Goal: Transaction & Acquisition: Book appointment/travel/reservation

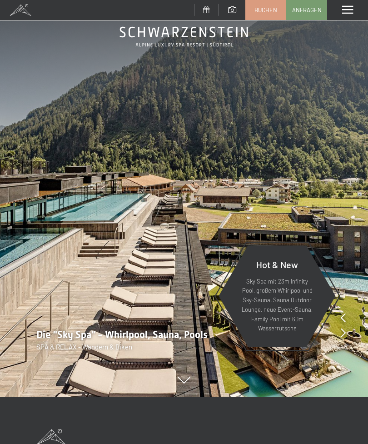
click at [308, 15] on link "Anfragen" at bounding box center [307, 9] width 40 height 19
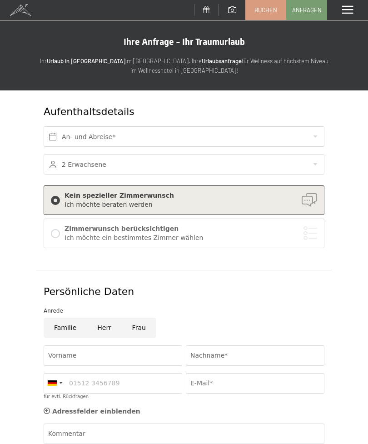
click at [269, 15] on link "Buchen" at bounding box center [266, 9] width 40 height 19
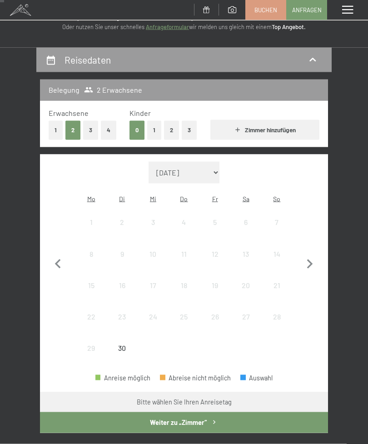
scroll to position [61, 0]
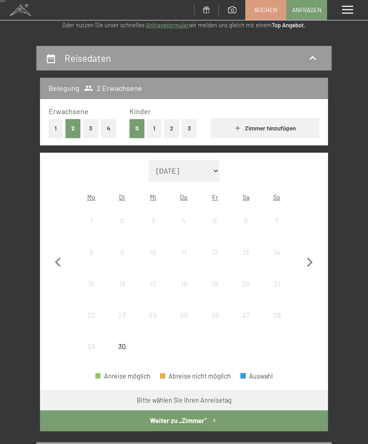
click at [311, 258] on icon "button" at bounding box center [310, 263] width 6 height 10
select select "2025-10-01"
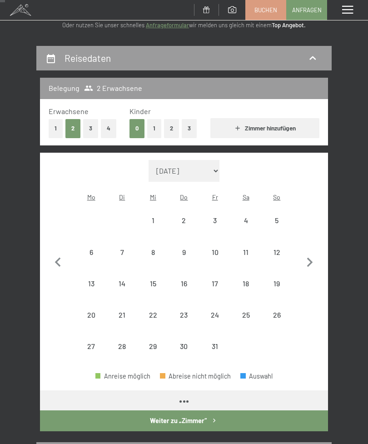
click at [185, 217] on div "2" at bounding box center [183, 231] width 29 height 29
select select "2025-10-01"
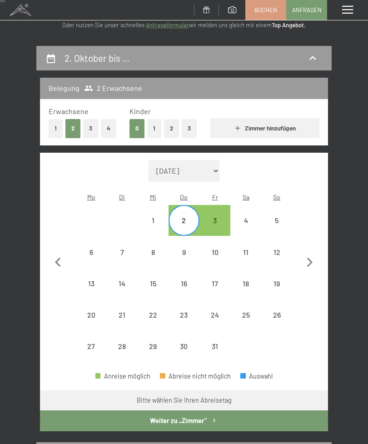
click at [244, 217] on div "4" at bounding box center [245, 231] width 29 height 29
select select "2025-10-01"
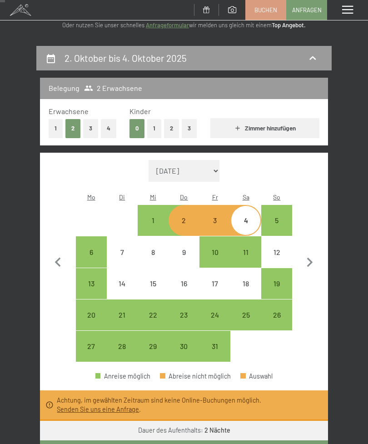
click at [185, 217] on div "2" at bounding box center [183, 231] width 29 height 29
select select "2025-10-01"
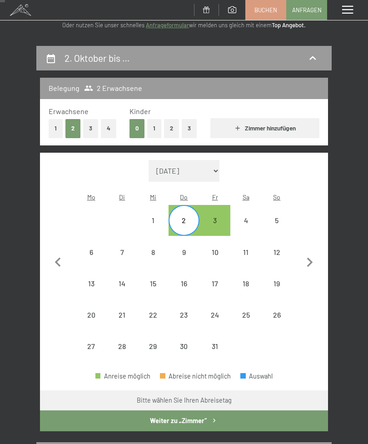
click at [222, 217] on div "3" at bounding box center [214, 231] width 29 height 29
select select "2025-10-01"
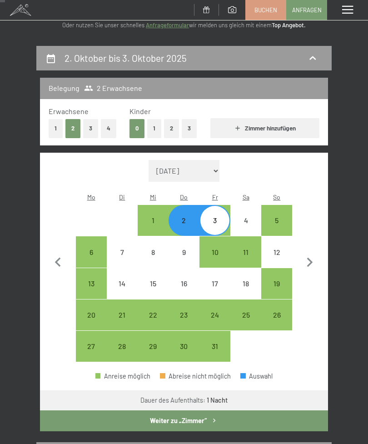
click at [219, 410] on button "Weiter zu „Zimmer“" at bounding box center [184, 420] width 288 height 21
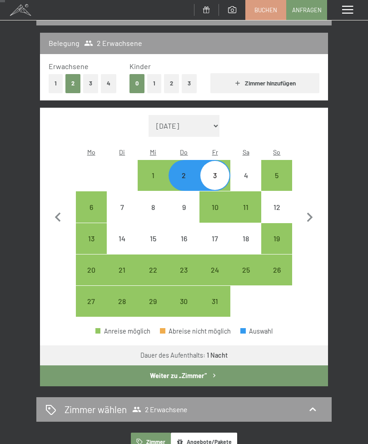
select select "2025-10-01"
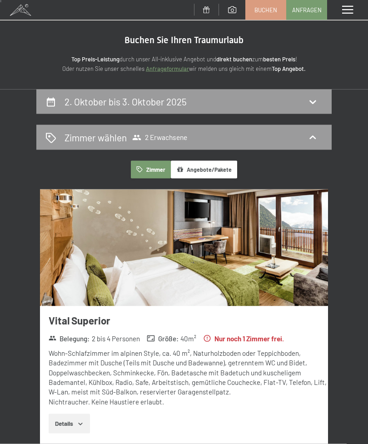
scroll to position [0, 0]
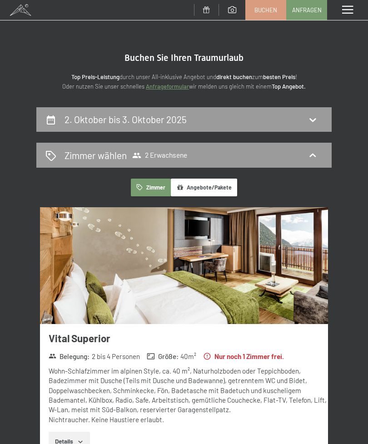
click at [315, 115] on icon at bounding box center [312, 119] width 11 height 11
select select "2025-10-01"
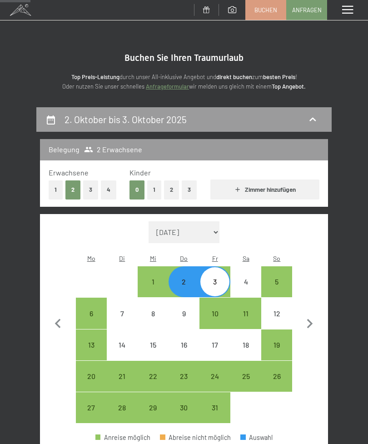
scroll to position [106, 0]
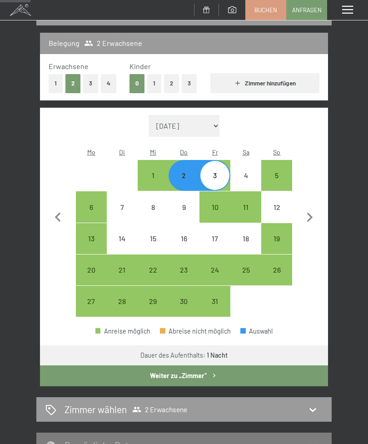
click at [220, 172] on div "3" at bounding box center [214, 186] width 29 height 29
select select "2025-10-01"
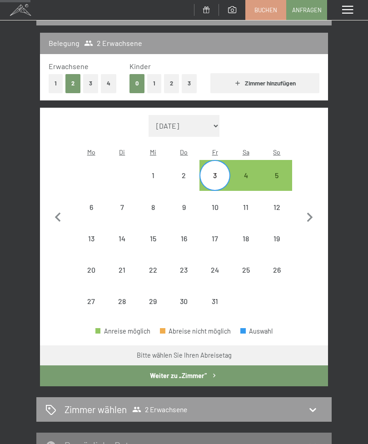
click at [249, 172] on div "4" at bounding box center [245, 186] width 29 height 29
select select "2025-10-01"
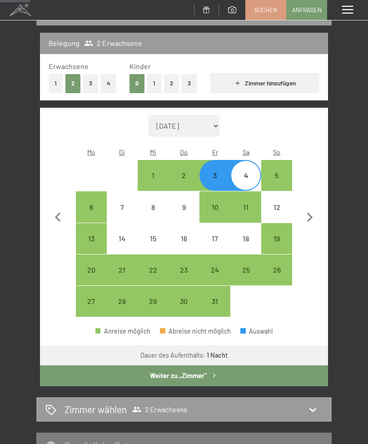
click at [219, 366] on button "Weiter zu „Zimmer“" at bounding box center [184, 375] width 288 height 21
select select "2025-10-01"
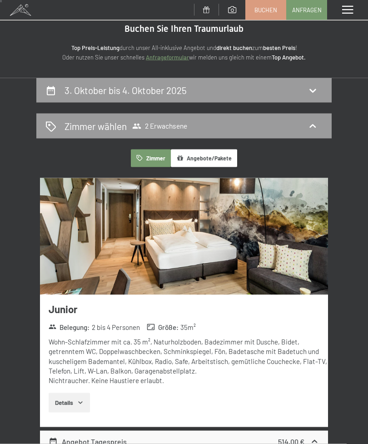
scroll to position [0, 0]
